Goal: Transaction & Acquisition: Book appointment/travel/reservation

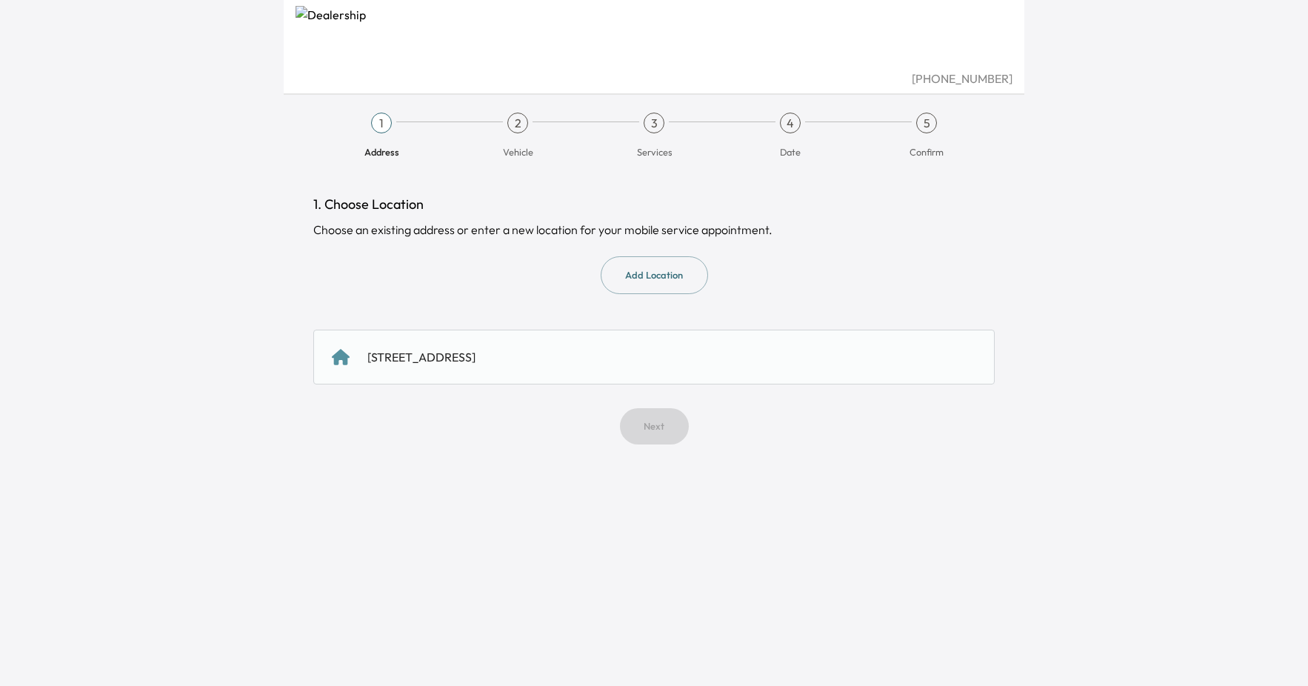
click at [591, 330] on div "[STREET_ADDRESS]" at bounding box center [653, 357] width 681 height 55
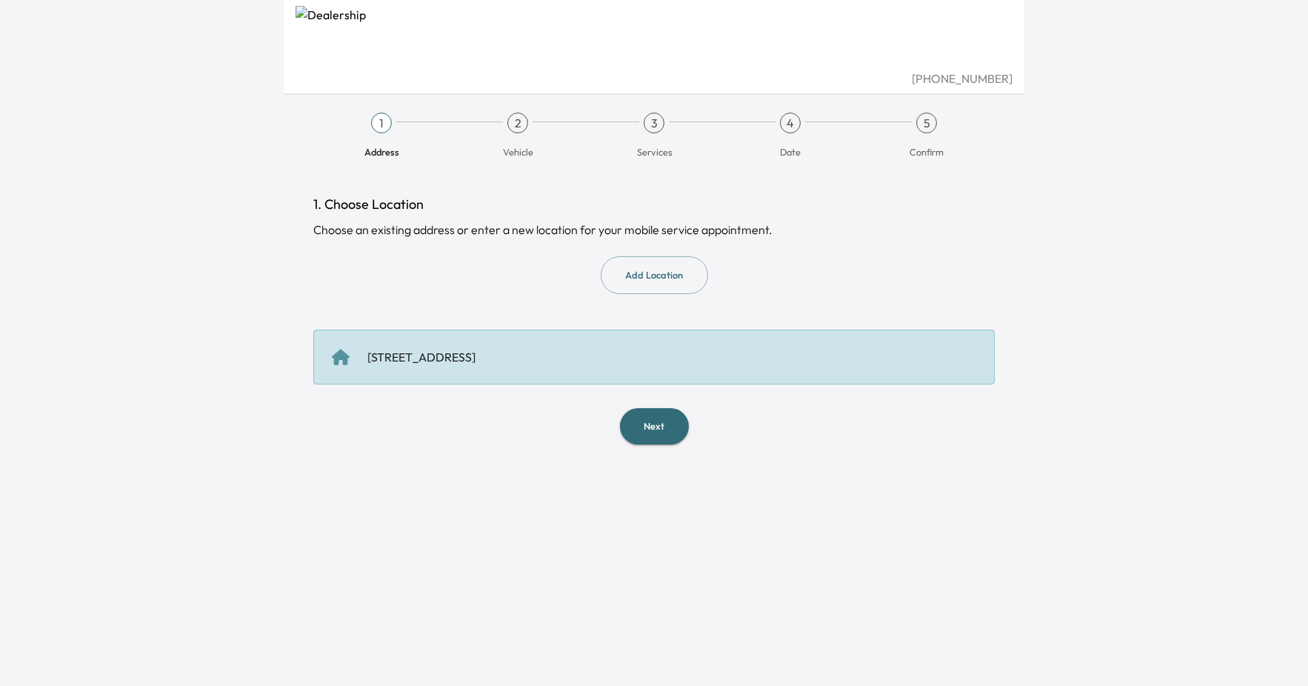
click at [612, 351] on div "[STREET_ADDRESS]" at bounding box center [654, 357] width 644 height 18
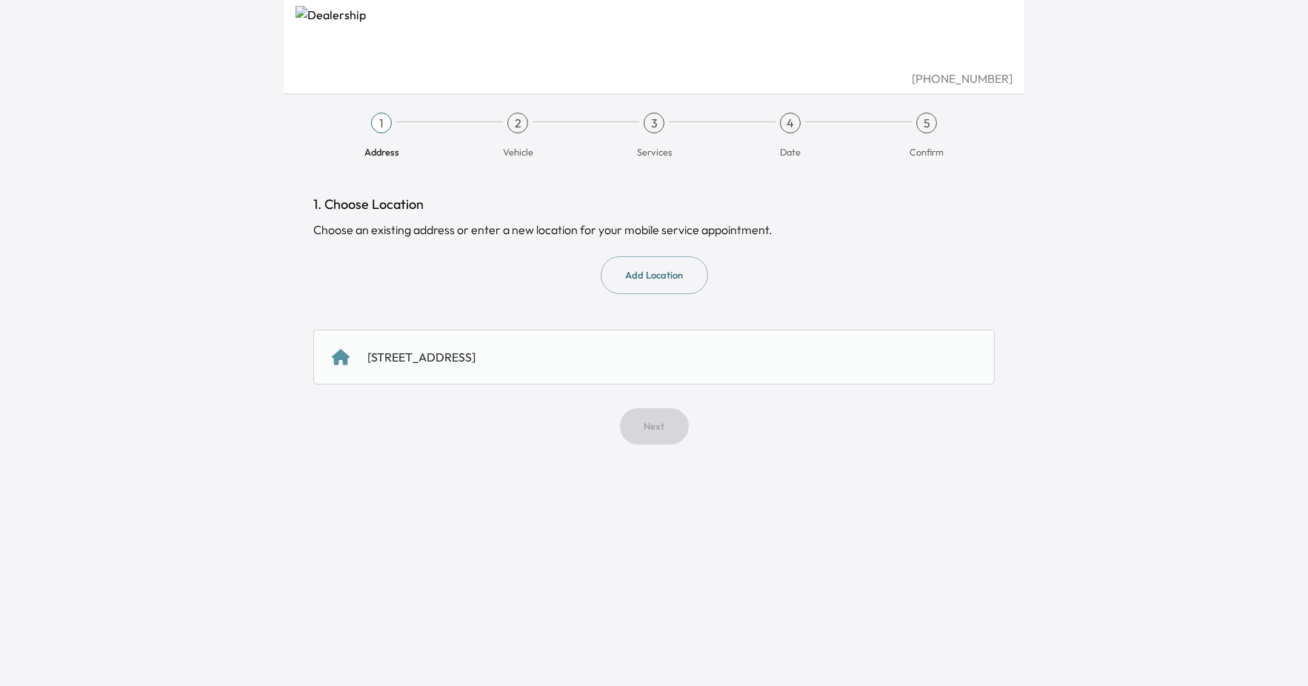
click at [665, 364] on div "[STREET_ADDRESS]" at bounding box center [654, 357] width 644 height 18
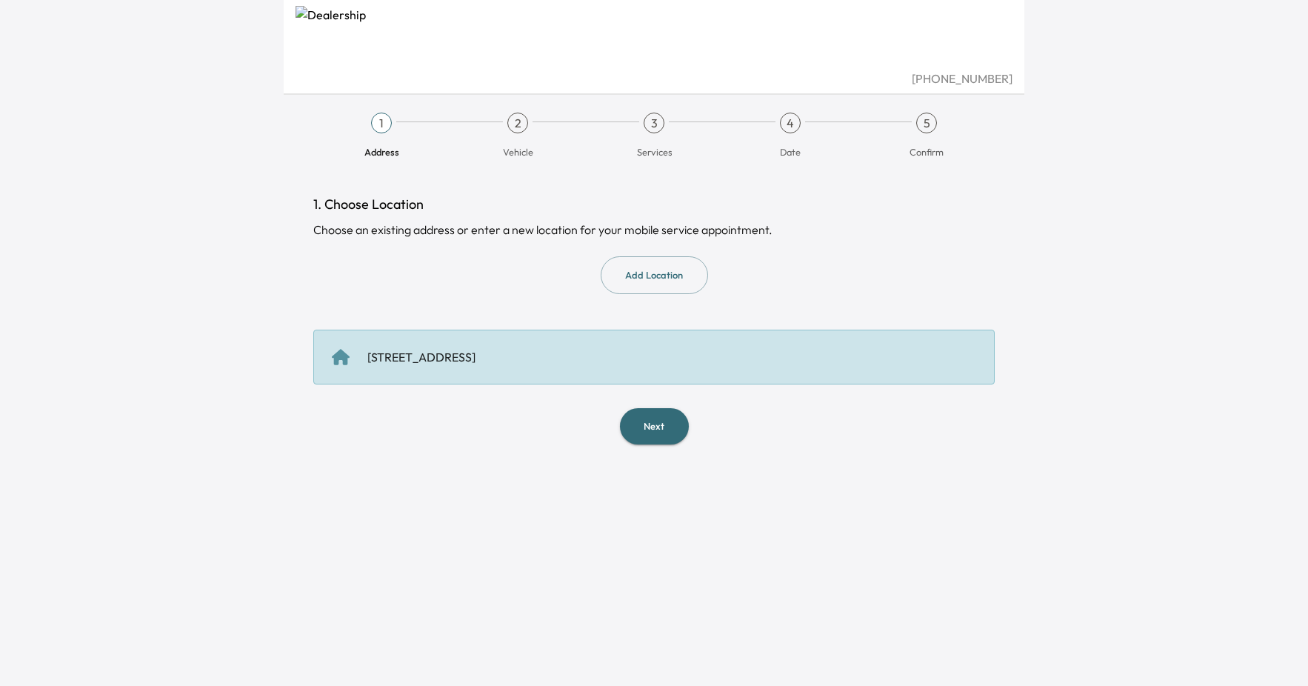
click at [676, 427] on button "Next" at bounding box center [654, 426] width 69 height 36
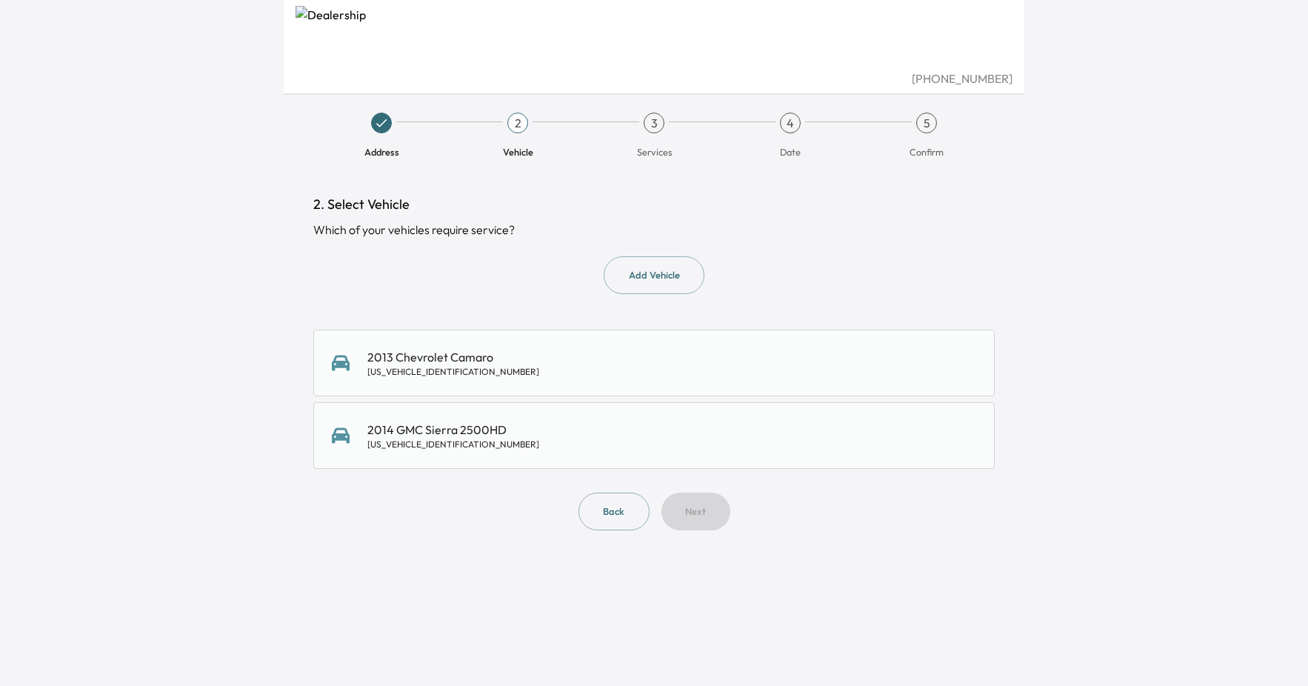
click at [503, 437] on div "2014 GMC Sierra 2500HD [US_VEHICLE_IDENTIFICATION_NUMBER]" at bounding box center [453, 436] width 172 height 30
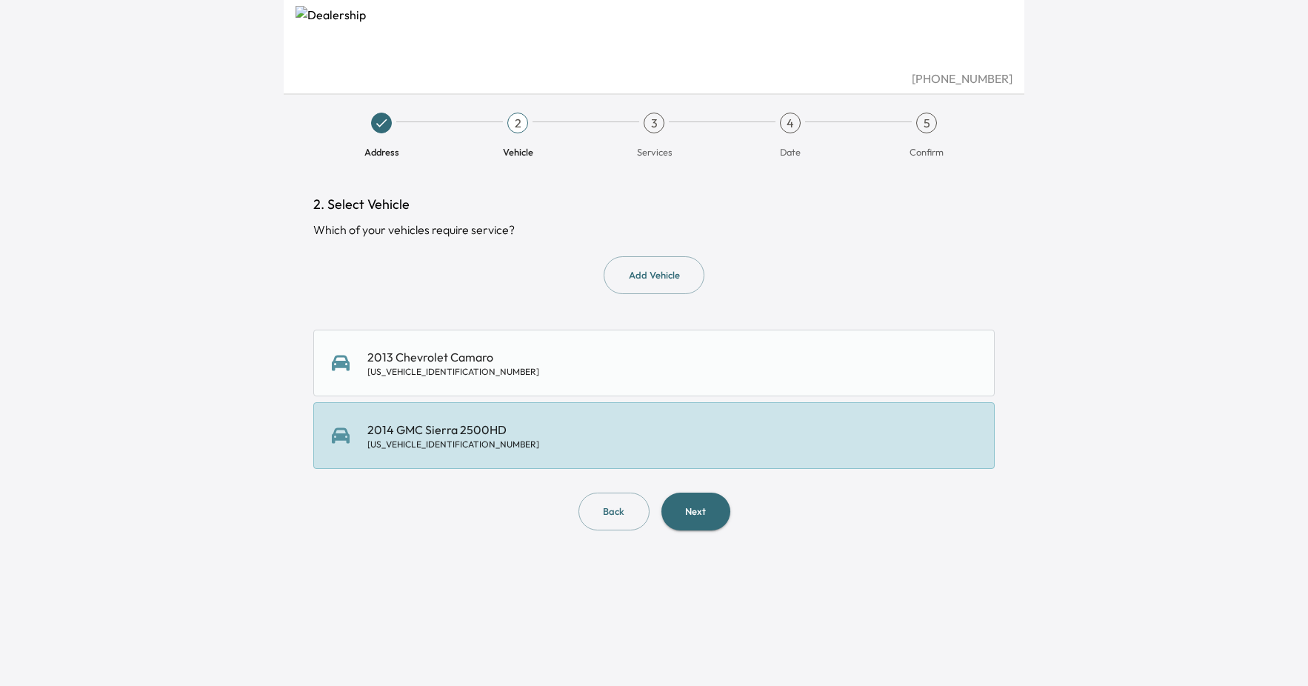
click at [676, 504] on button "Next" at bounding box center [695, 512] width 69 height 38
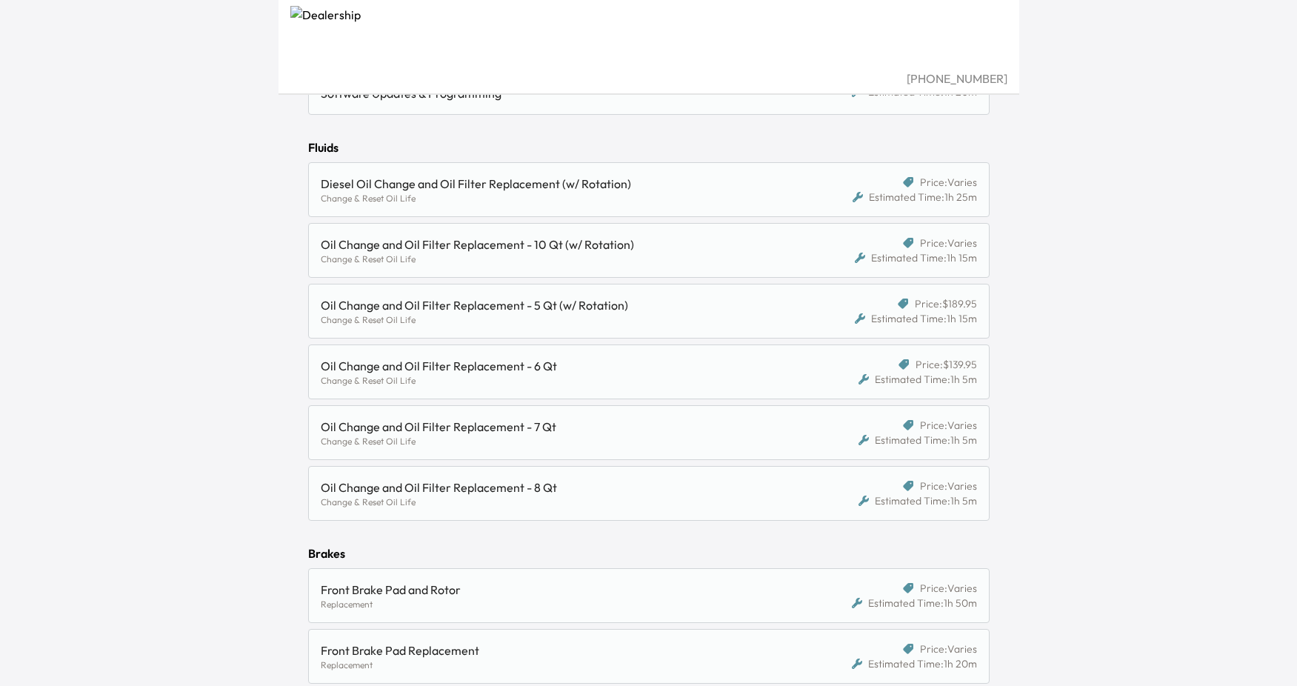
scroll to position [563, 0]
click at [902, 362] on icon at bounding box center [904, 362] width 10 height 10
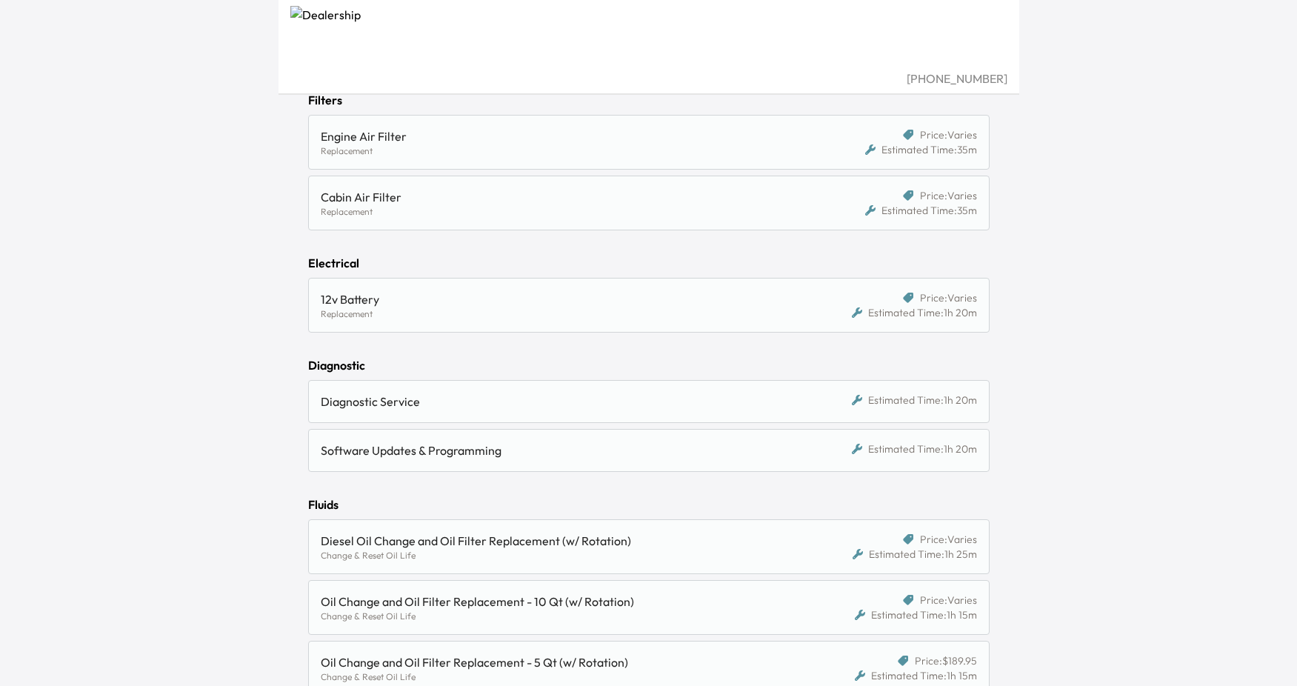
scroll to position [0, 0]
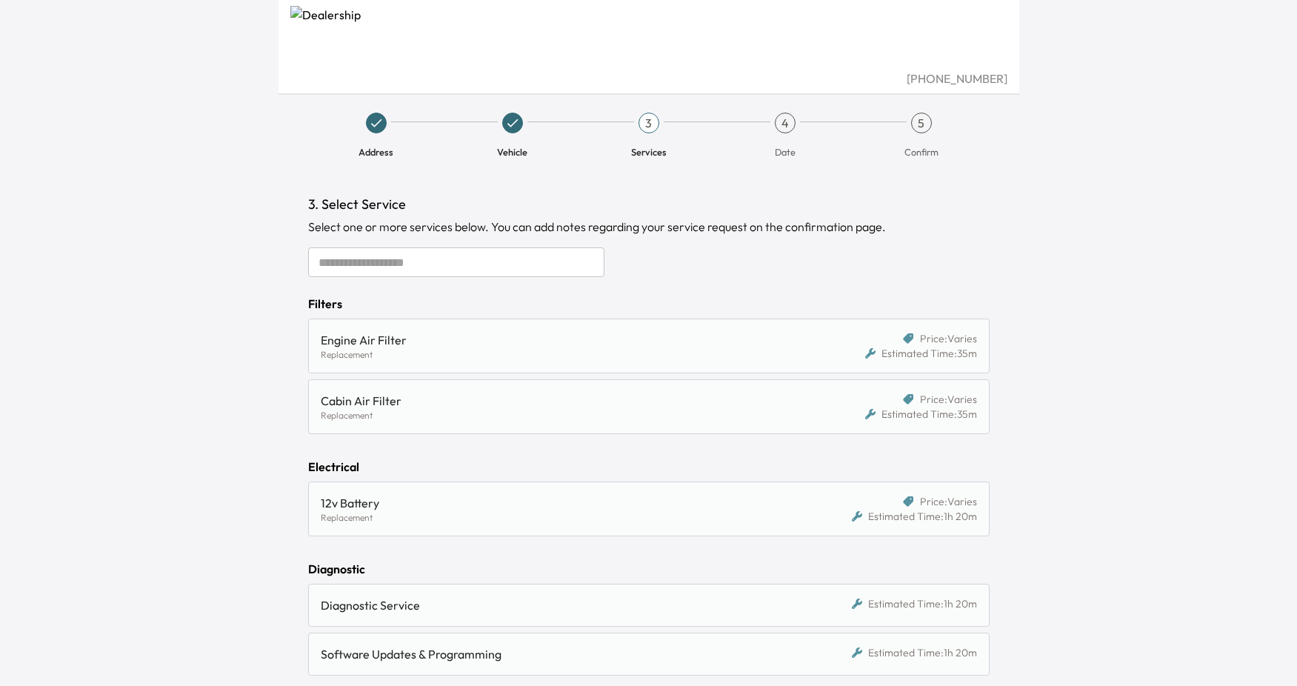
click at [622, 516] on div "Replacement" at bounding box center [561, 518] width 481 height 12
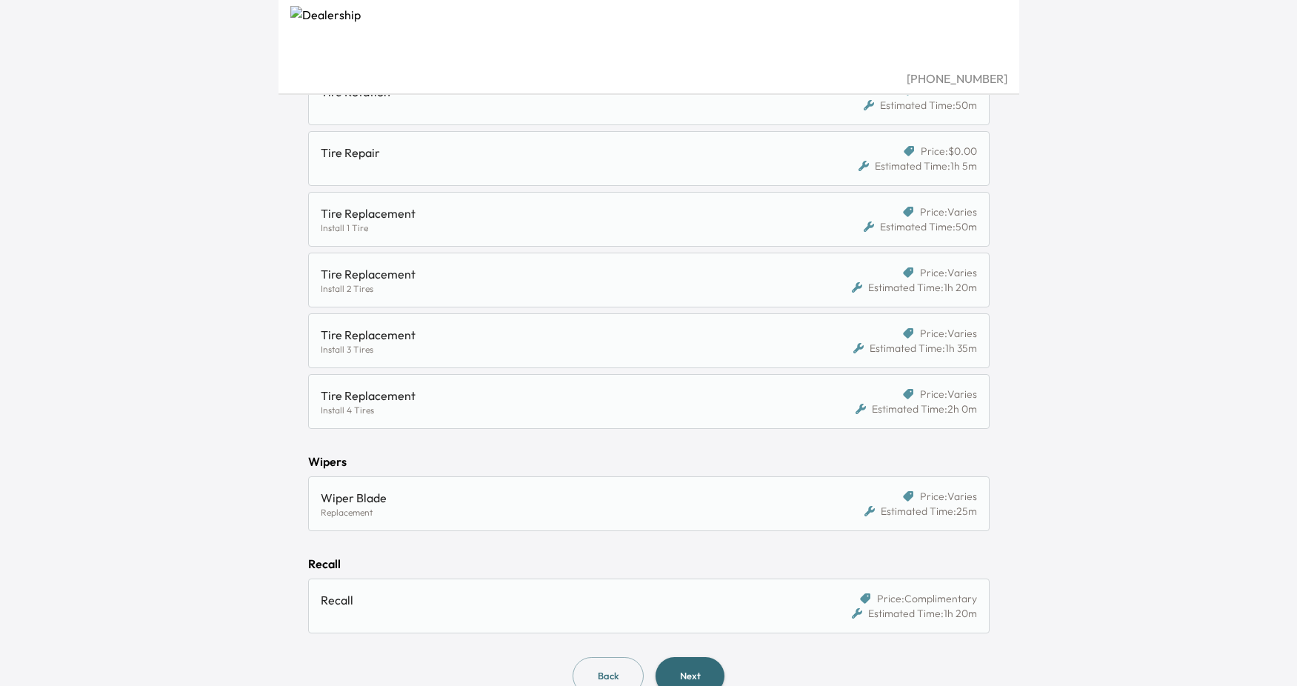
scroll to position [1376, 0]
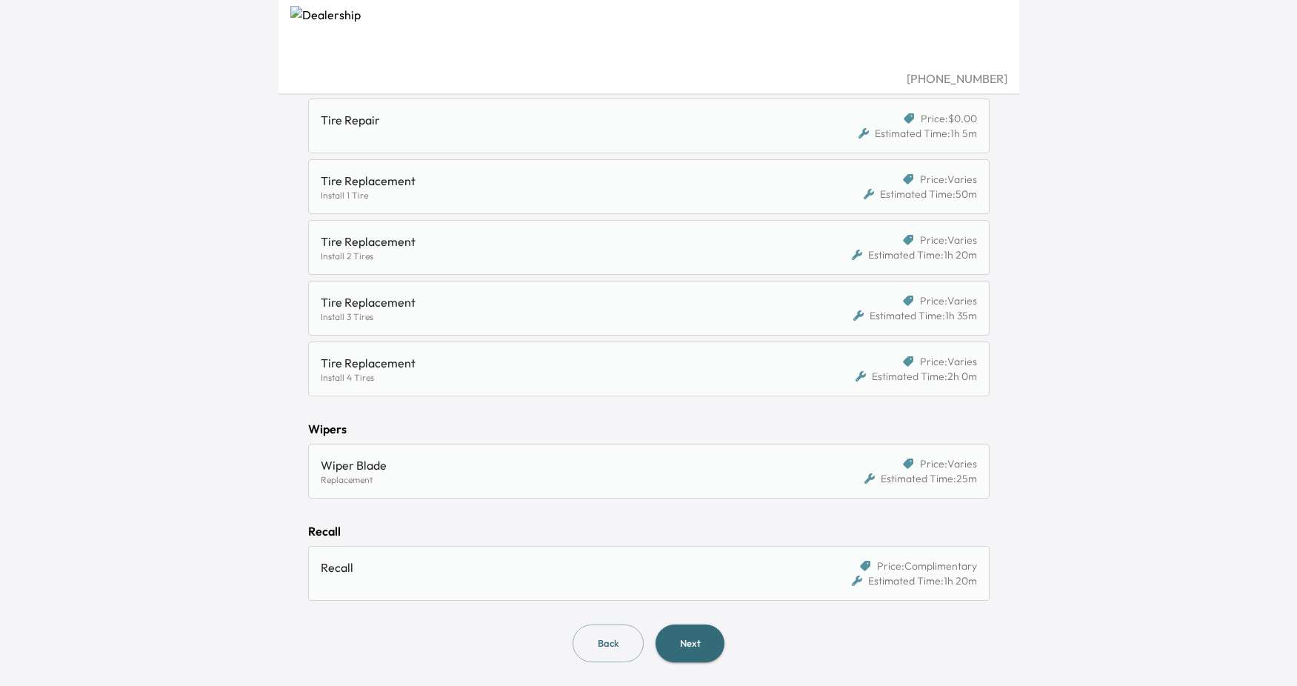
click at [707, 648] on button "Next" at bounding box center [690, 643] width 69 height 38
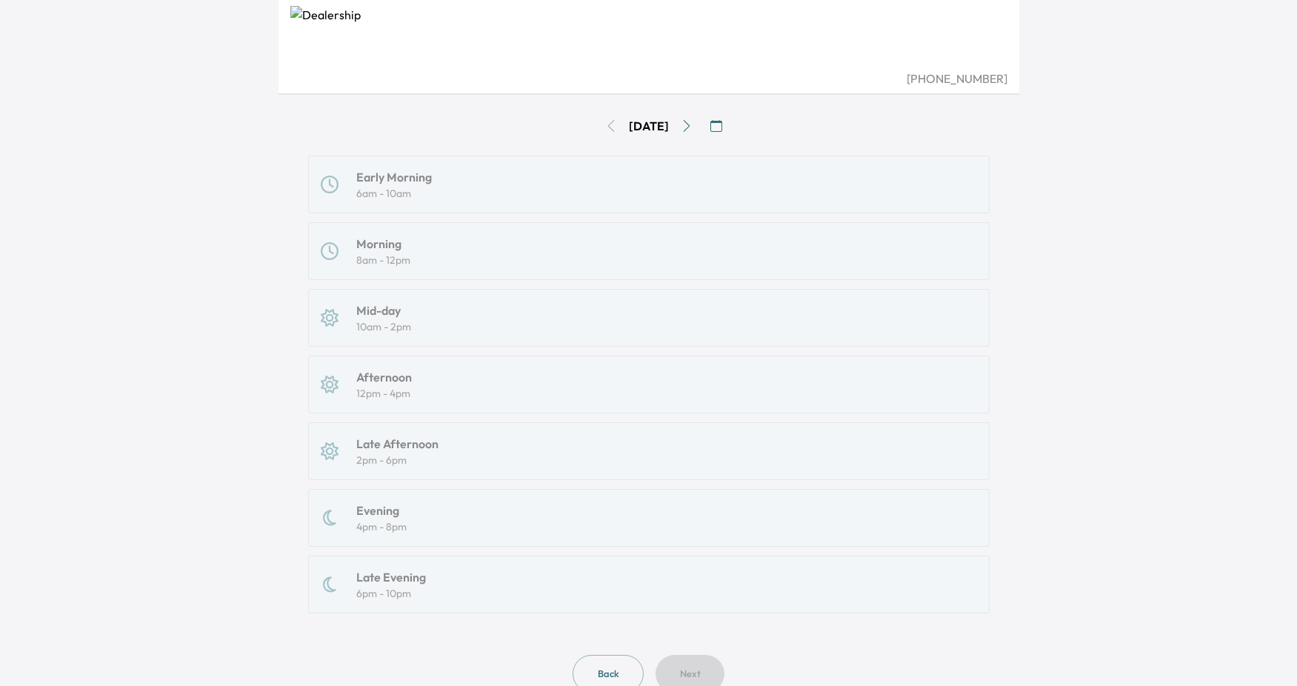
scroll to position [153, 0]
click at [693, 133] on icon "Go to next day" at bounding box center [687, 136] width 12 height 12
click at [692, 132] on icon "Go to next day" at bounding box center [687, 136] width 12 height 12
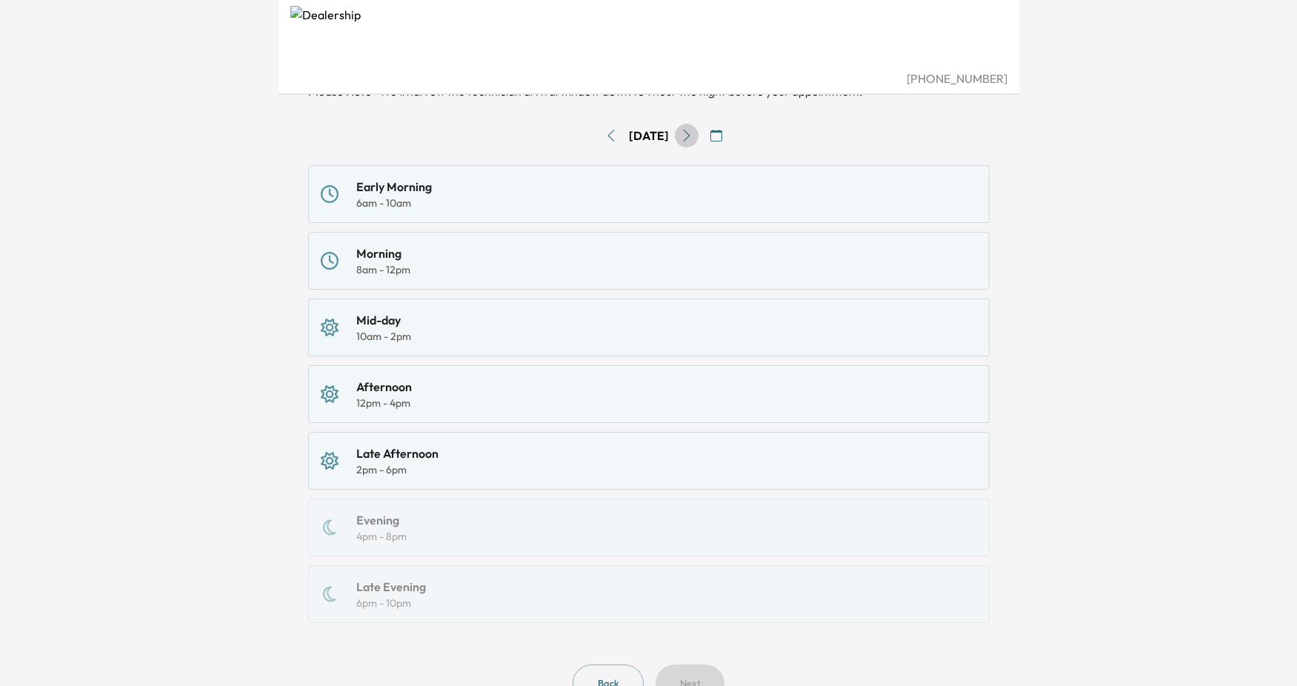
click at [699, 135] on button "Go to next day" at bounding box center [687, 136] width 24 height 24
click at [605, 130] on icon "Go to previous day" at bounding box center [611, 136] width 12 height 12
click at [607, 135] on icon "Go to previous day" at bounding box center [610, 136] width 7 height 12
click at [692, 136] on icon "Go to next day" at bounding box center [687, 136] width 12 height 12
click at [693, 135] on icon "Go to next day" at bounding box center [687, 136] width 12 height 12
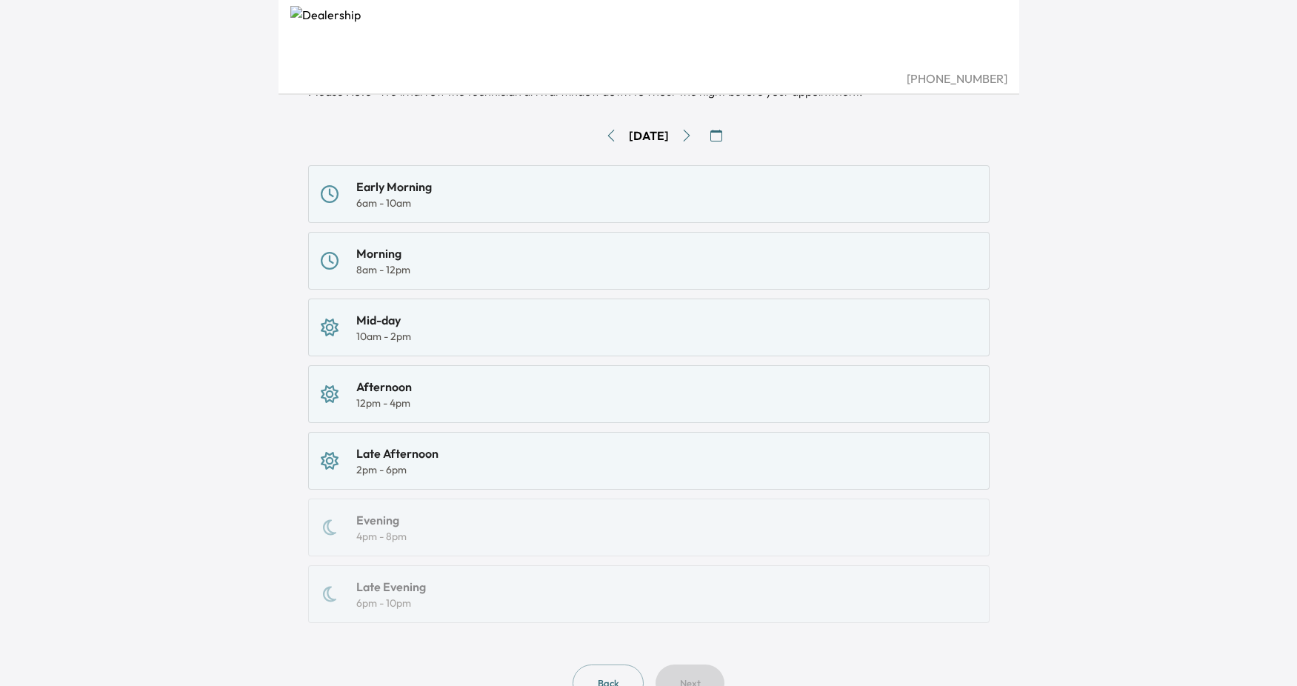
click at [693, 135] on icon "Go to next day" at bounding box center [687, 136] width 12 height 12
click at [492, 189] on div "Early Morning 6am - 10am" at bounding box center [649, 194] width 656 height 33
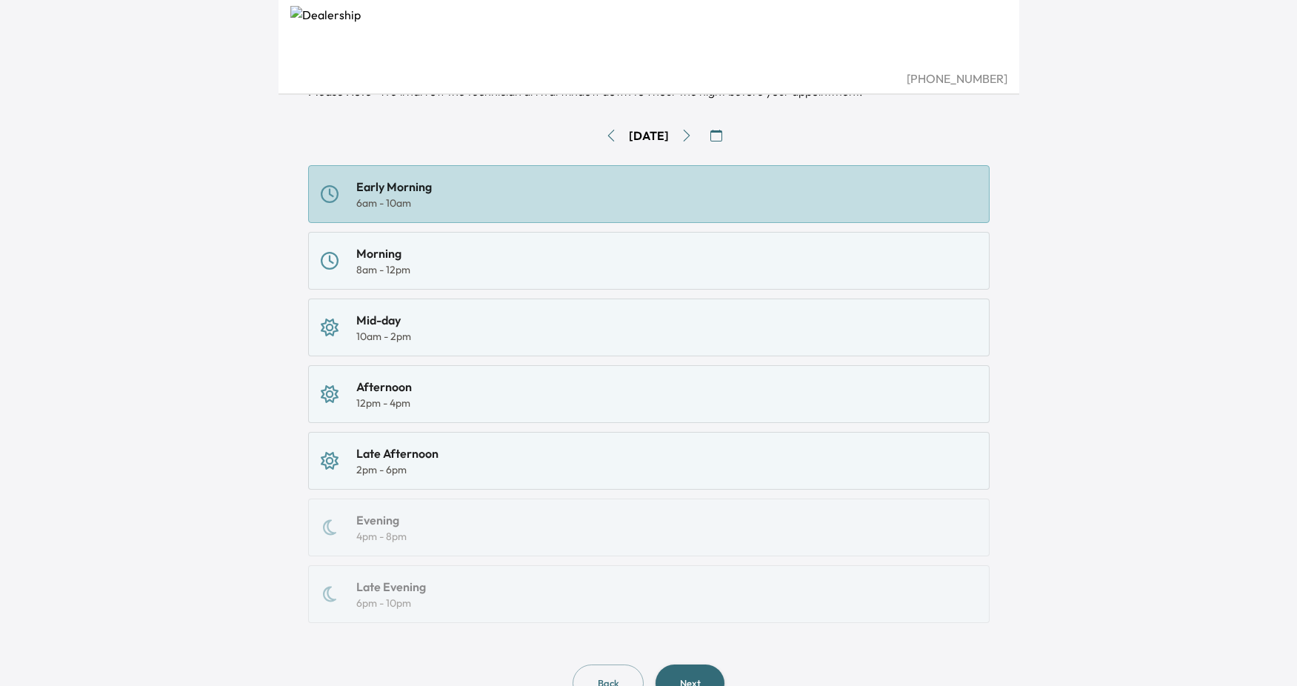
click at [701, 679] on button "Next" at bounding box center [690, 683] width 69 height 38
